Goal: Task Accomplishment & Management: Manage account settings

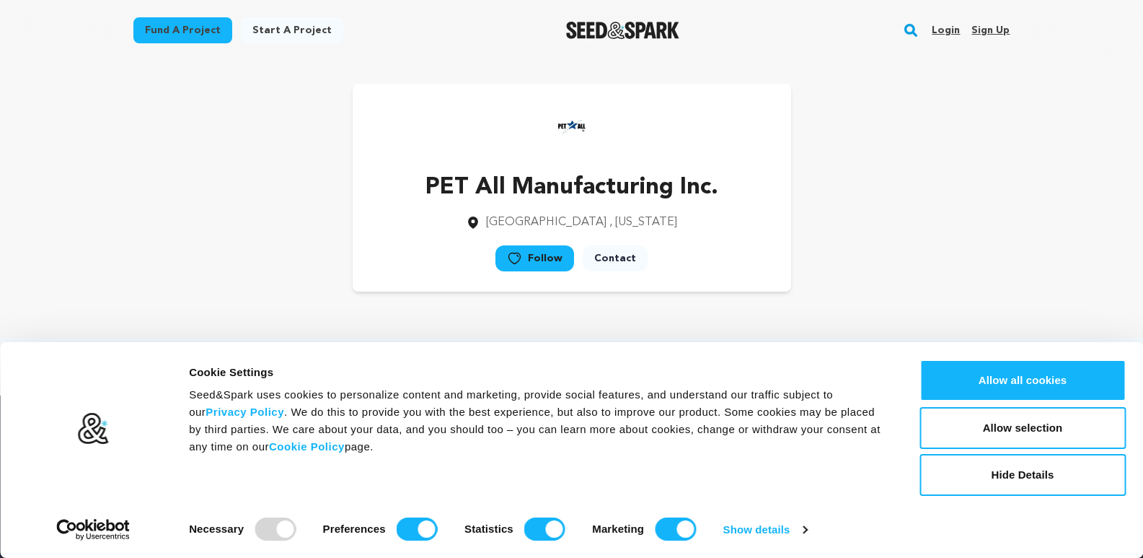
click at [996, 32] on link "Sign up" at bounding box center [991, 30] width 38 height 23
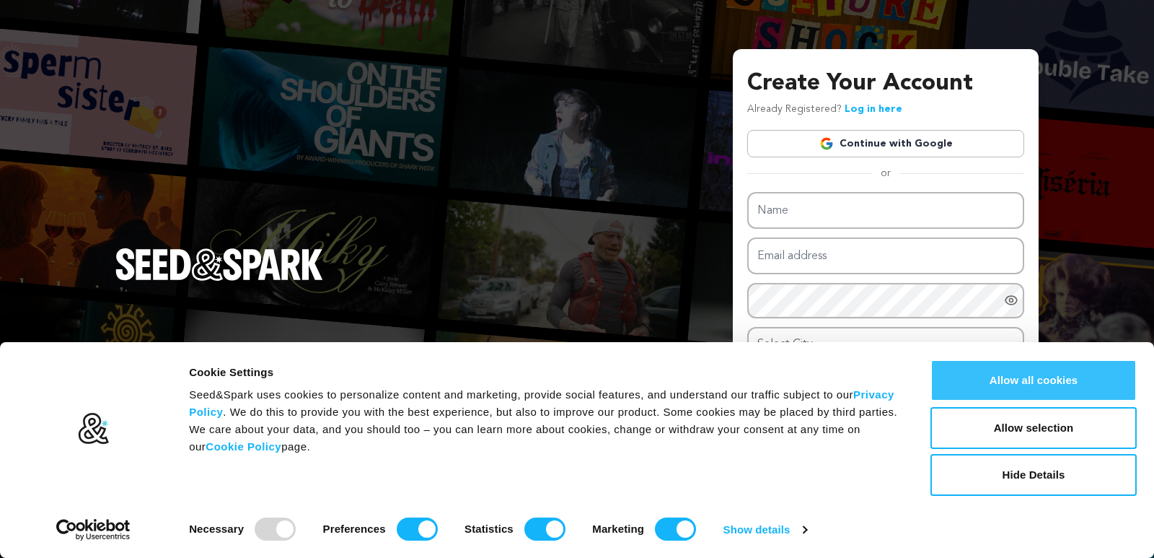
click at [1027, 375] on button "Allow all cookies" at bounding box center [1034, 380] width 206 height 42
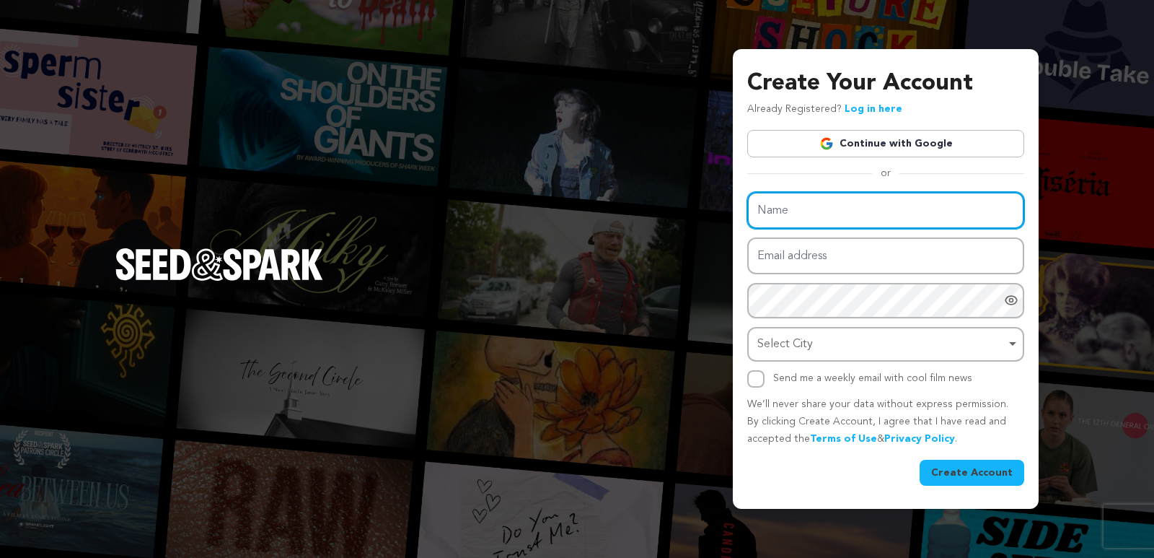
click at [788, 219] on input "Name" at bounding box center [885, 210] width 277 height 37
type input "Roy Turk Industrial Sales Ltd"
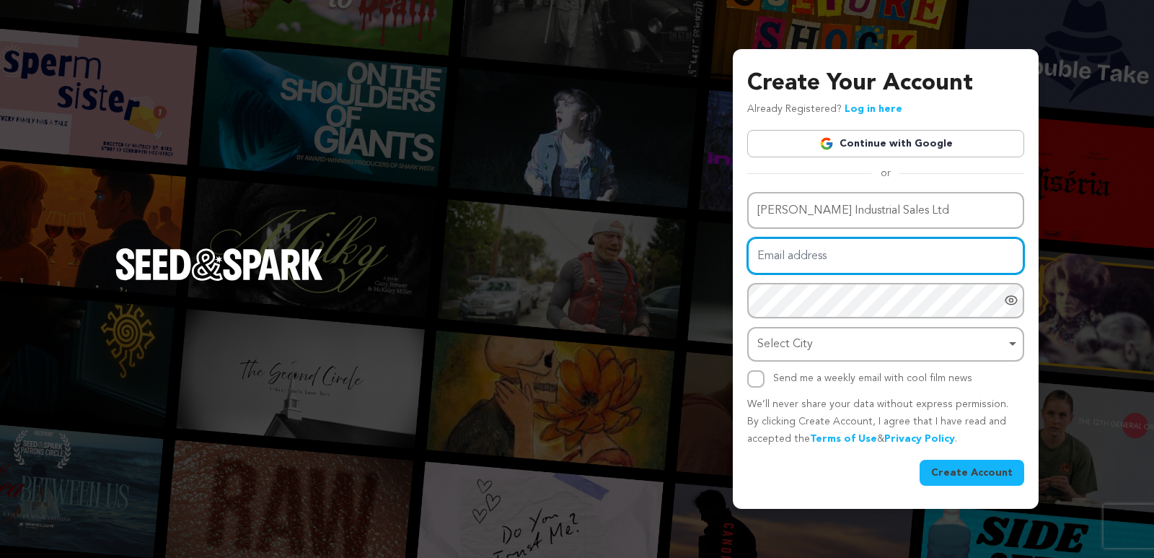
click at [786, 258] on input "Email address" at bounding box center [885, 255] width 277 height 37
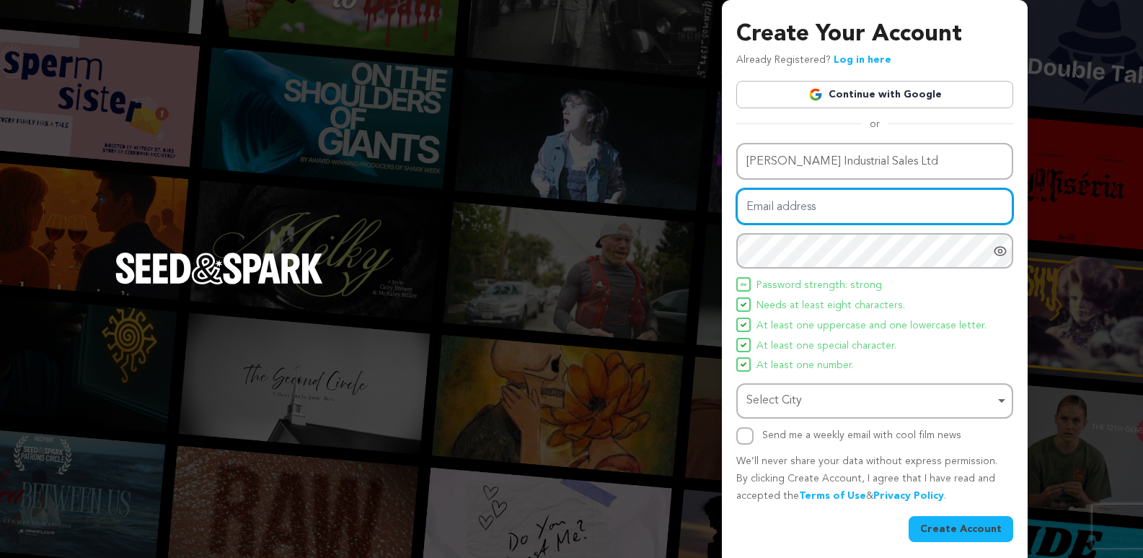
click at [807, 211] on input "Email address" at bounding box center [875, 206] width 277 height 37
paste input "regielynturk@gmail.com"
drag, startPoint x: 770, startPoint y: 403, endPoint x: 787, endPoint y: 405, distance: 16.7
click at [771, 403] on div "Select City Remove item" at bounding box center [871, 400] width 248 height 21
type input "regielynturk@gmail.com"
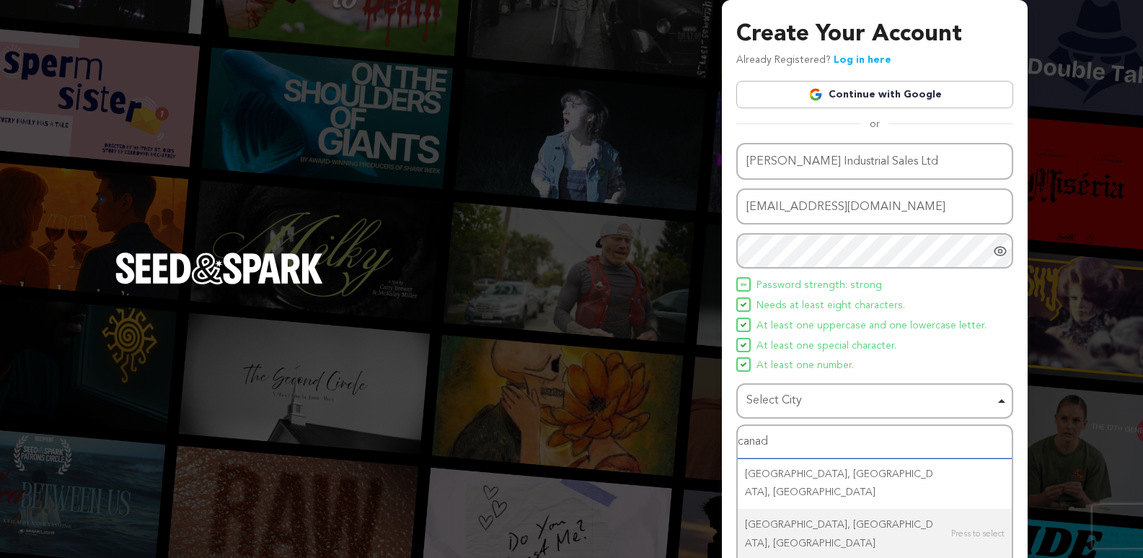
type input "canada"
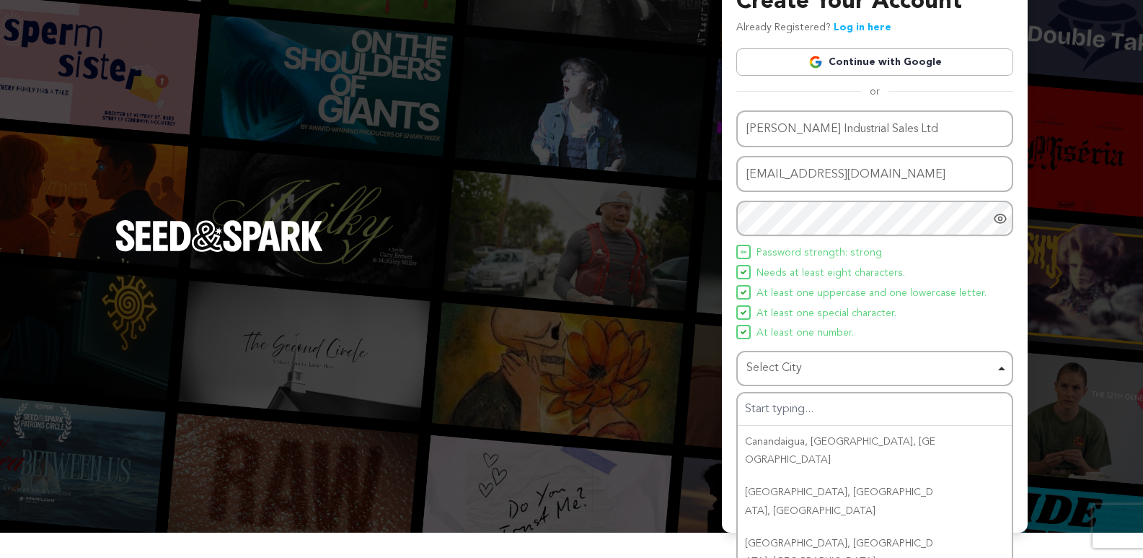
scroll to position [7, 0]
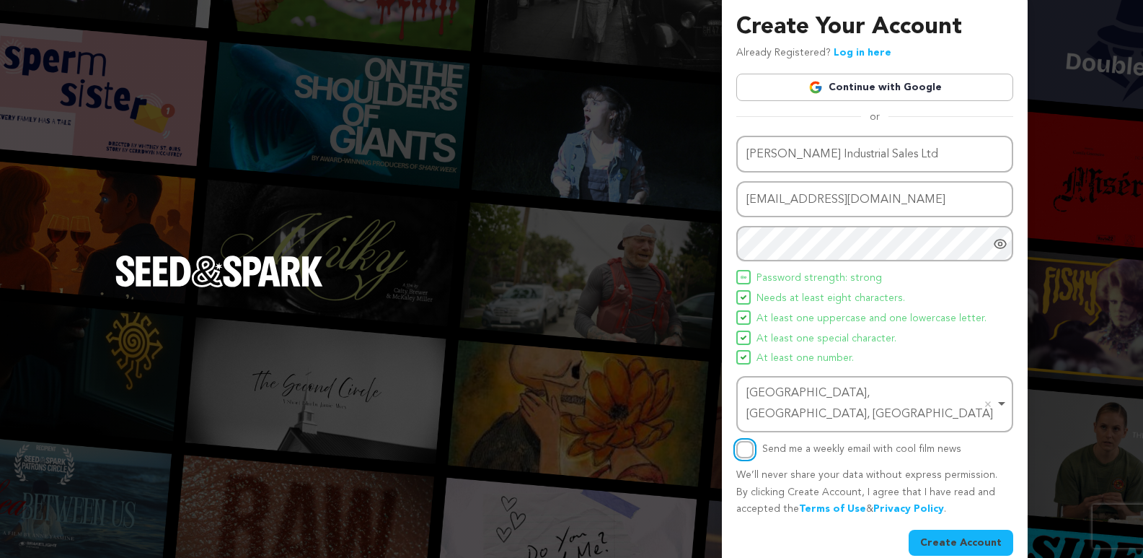
click at [741, 441] on input "Send me a weekly email with cool film news" at bounding box center [745, 449] width 17 height 17
checkbox input "true"
click at [961, 530] on button "Create Account" at bounding box center [961, 543] width 105 height 26
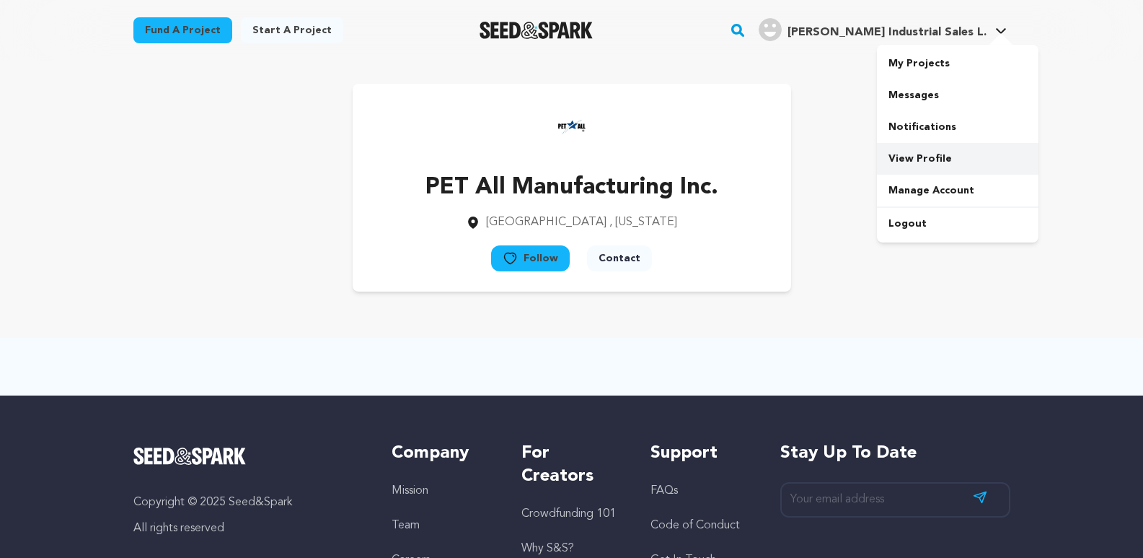
click at [929, 157] on link "View Profile" at bounding box center [958, 159] width 162 height 32
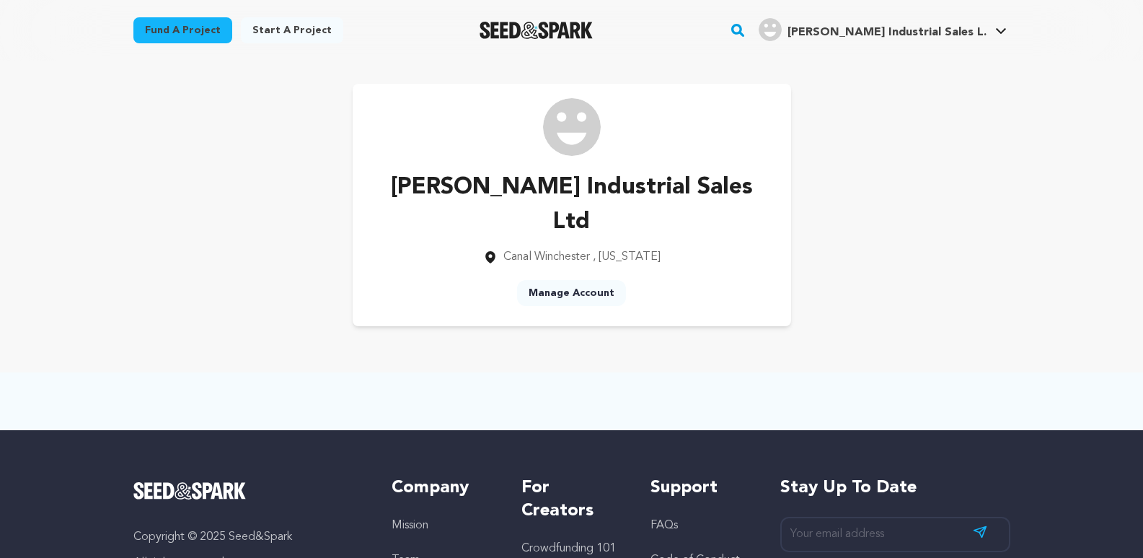
click at [573, 280] on link "Manage Account" at bounding box center [571, 293] width 109 height 26
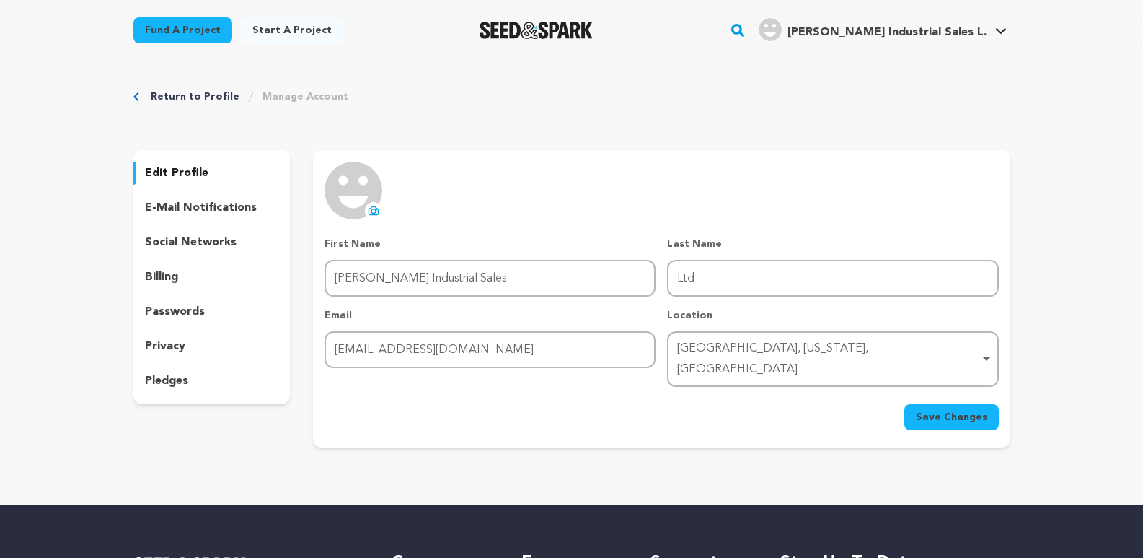
click at [369, 211] on icon at bounding box center [373, 210] width 9 height 8
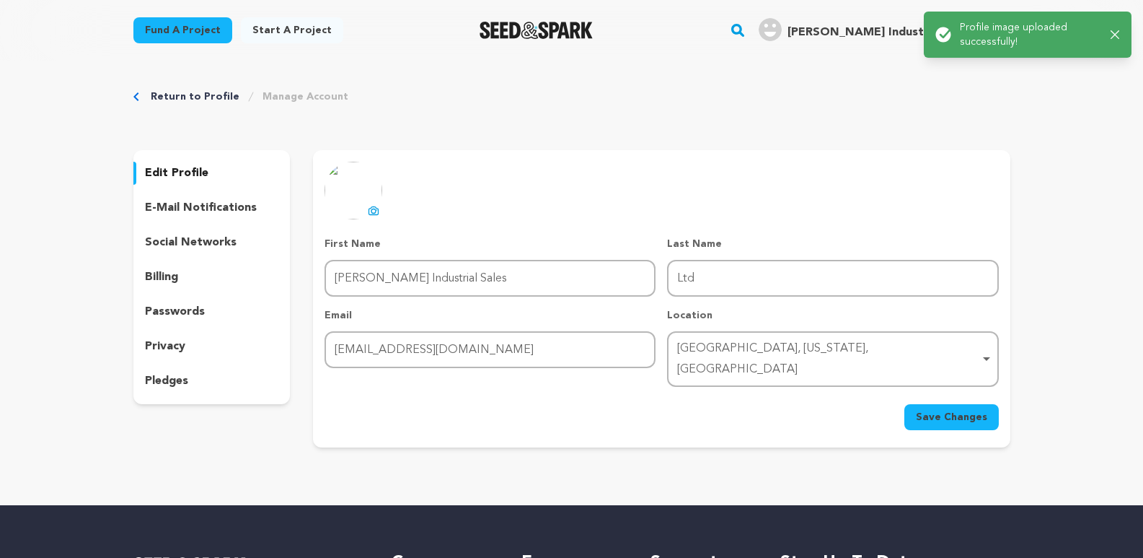
click at [958, 410] on span "Save Changes" at bounding box center [951, 417] width 71 height 14
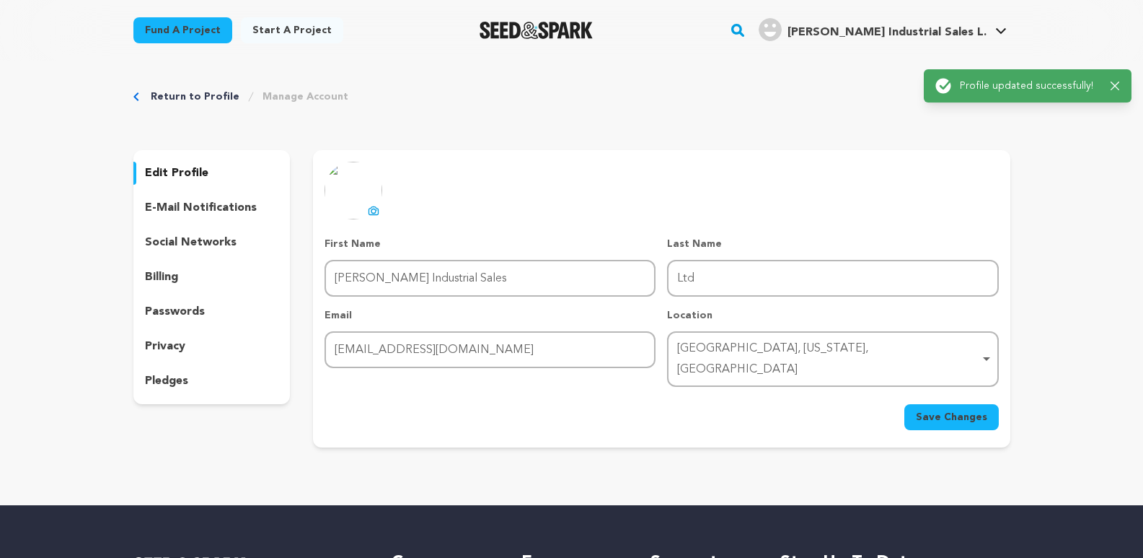
click at [215, 245] on p "social networks" at bounding box center [191, 242] width 92 height 17
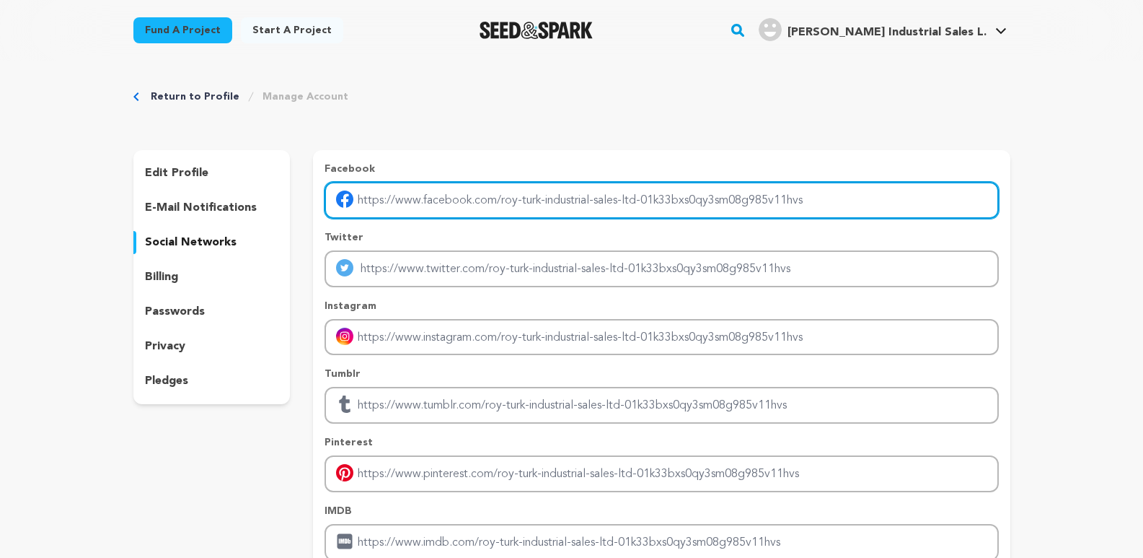
click at [568, 196] on input "Enter facebook profile link" at bounding box center [662, 200] width 674 height 37
type input "[URL][DOMAIN_NAME][PERSON_NAME]"
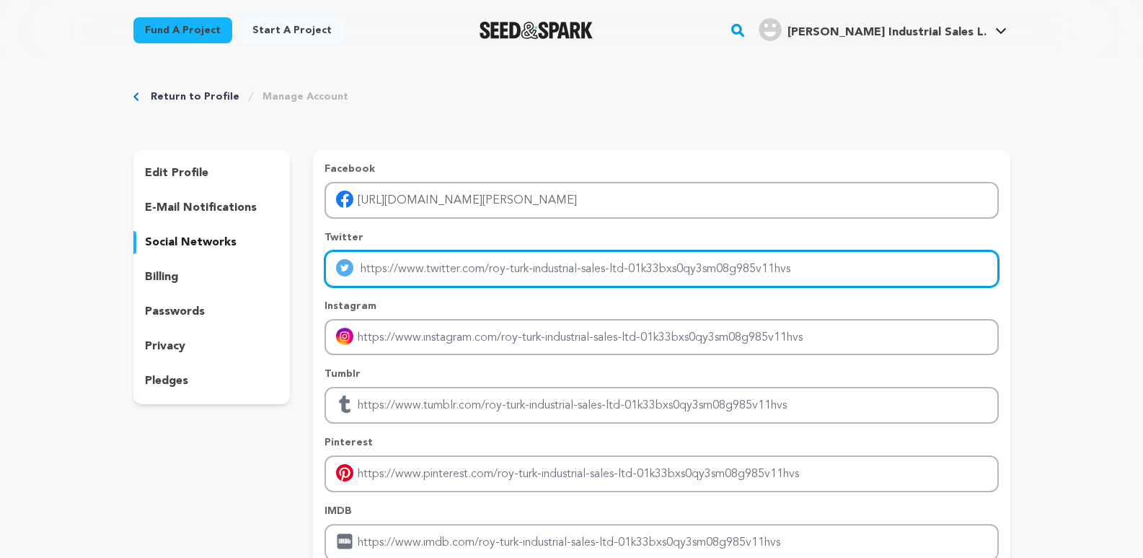
click at [423, 268] on input "Enter twitter profile link" at bounding box center [662, 268] width 674 height 37
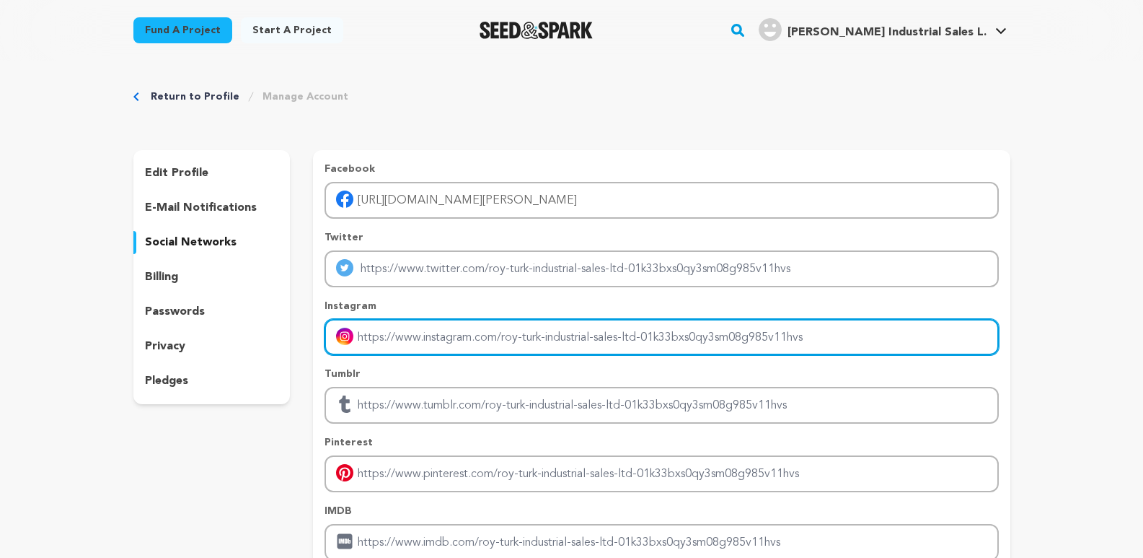
click at [396, 342] on input "Enter instagram handle link" at bounding box center [662, 337] width 674 height 37
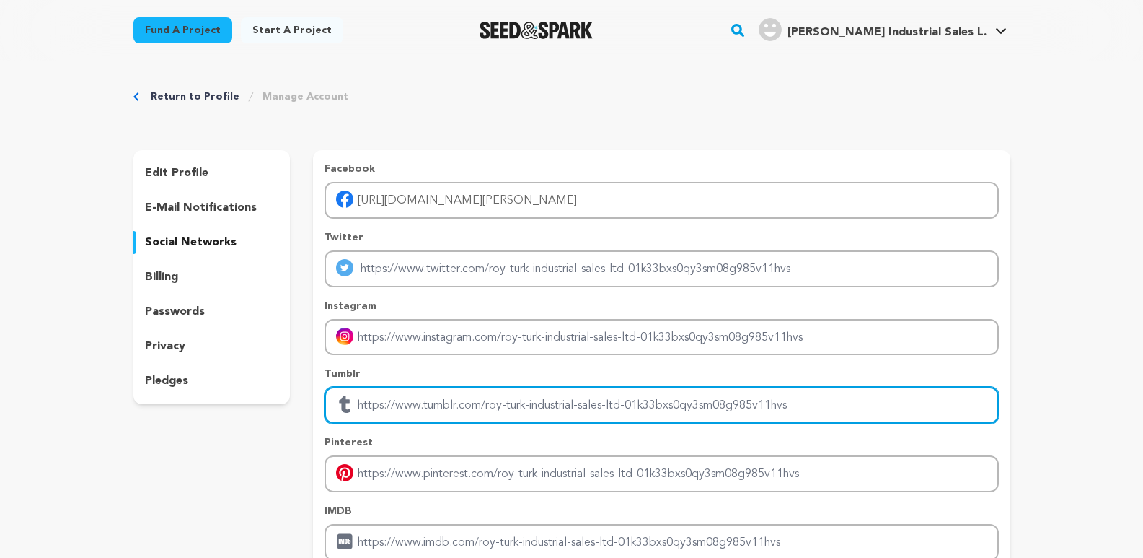
click at [396, 404] on input "Enter tubmlr profile link" at bounding box center [662, 405] width 674 height 37
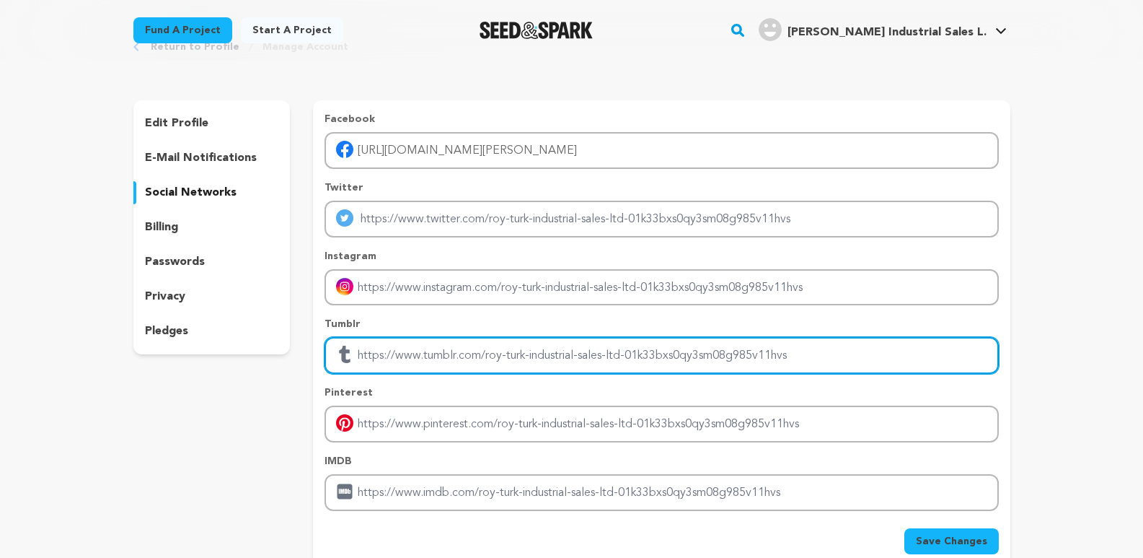
scroll to position [144, 0]
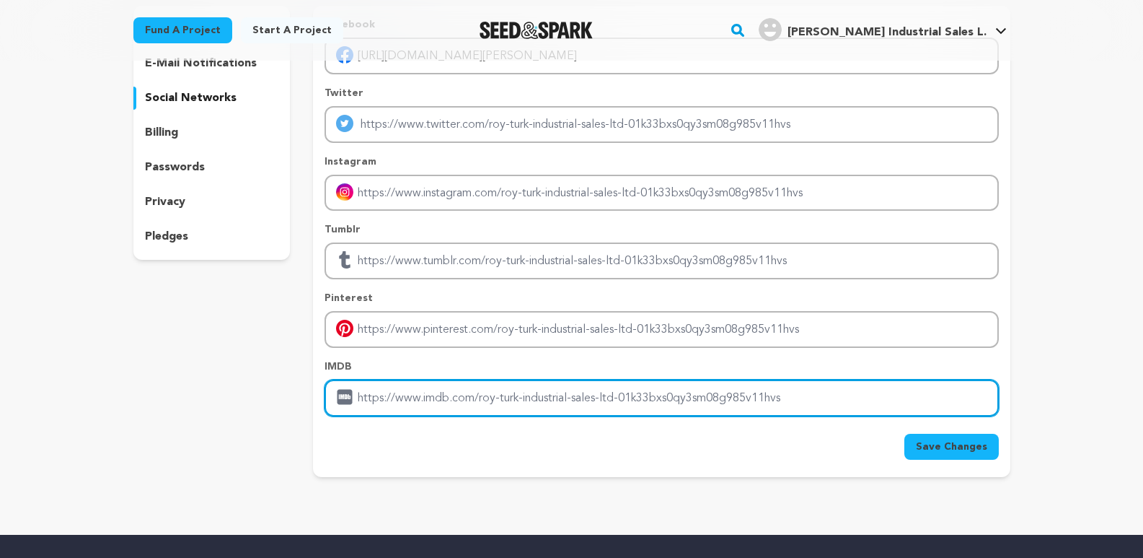
click at [400, 401] on input "Enter IMDB profile link" at bounding box center [662, 397] width 674 height 37
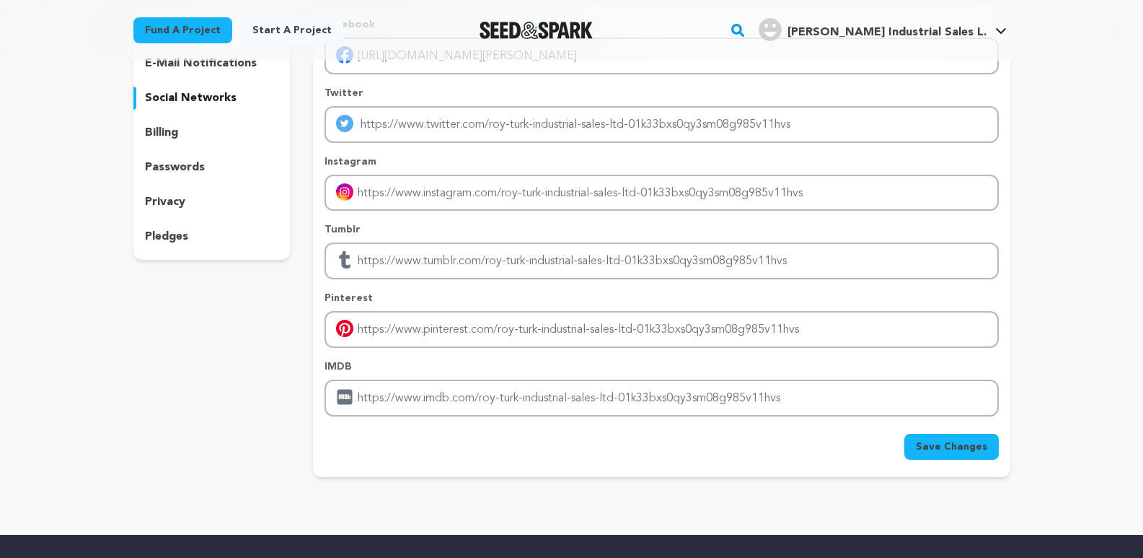
click at [944, 440] on span "Save Changes" at bounding box center [951, 446] width 71 height 14
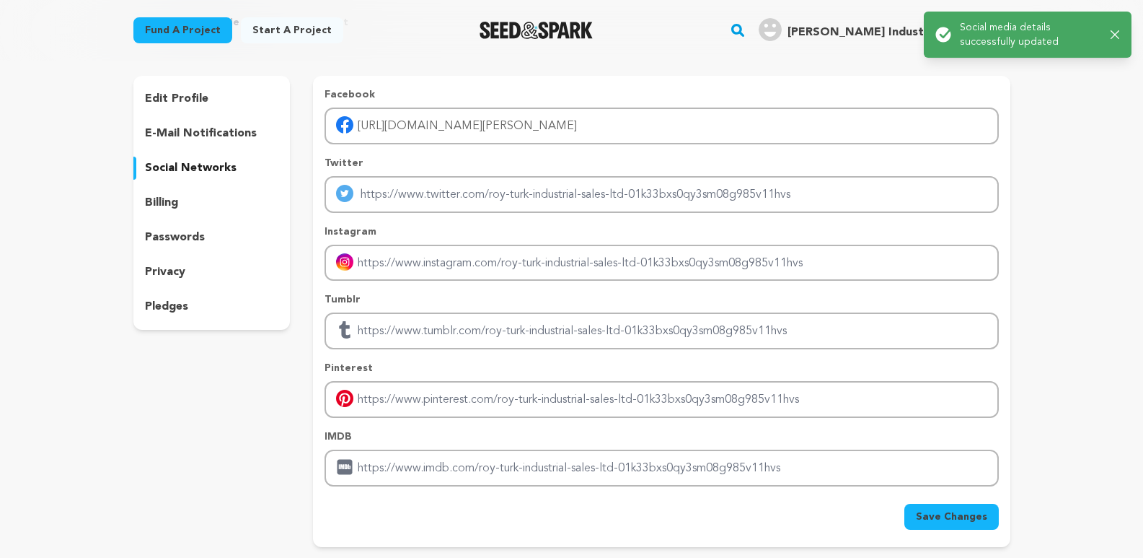
scroll to position [0, 0]
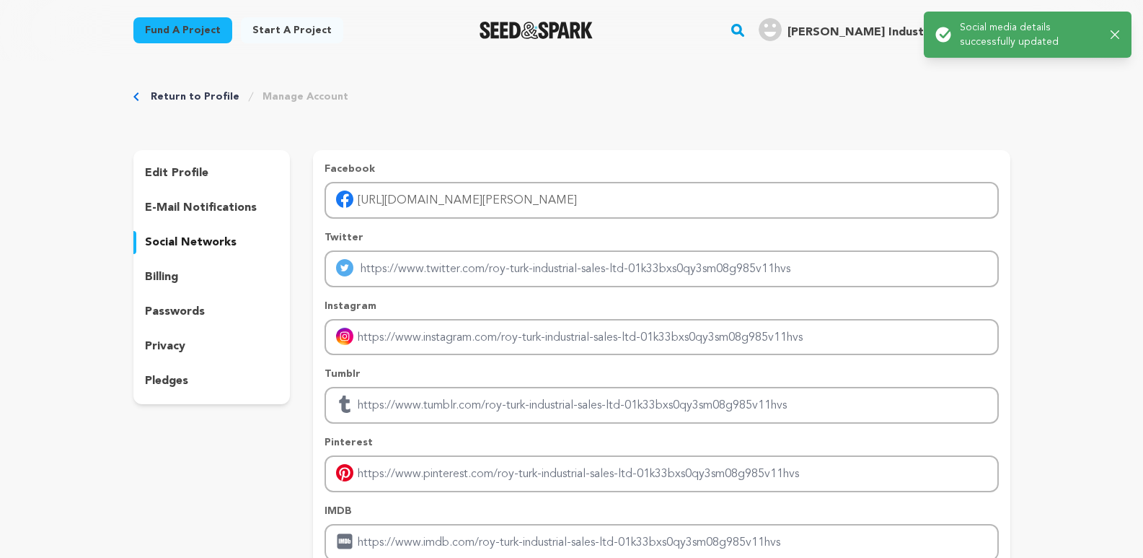
click at [1120, 31] on div "Success: Info: Warning: Error: Social media details successfully updated Close …" at bounding box center [1028, 35] width 208 height 46
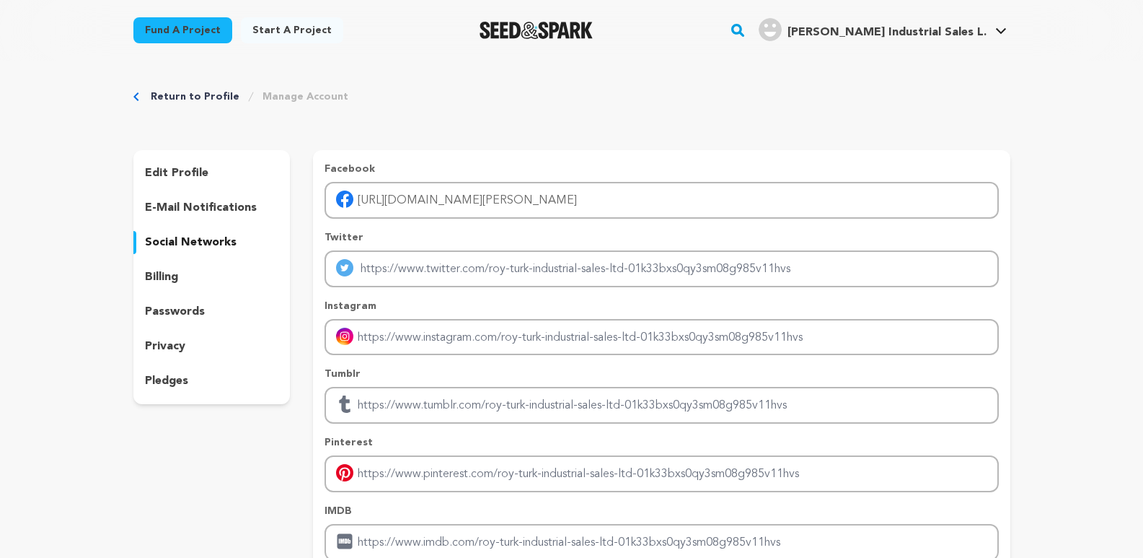
click at [1112, 33] on icon "button" at bounding box center [1111, 34] width 8 height 8
click at [910, 152] on link "View Profile" at bounding box center [958, 159] width 162 height 32
